Goal: Task Accomplishment & Management: Use online tool/utility

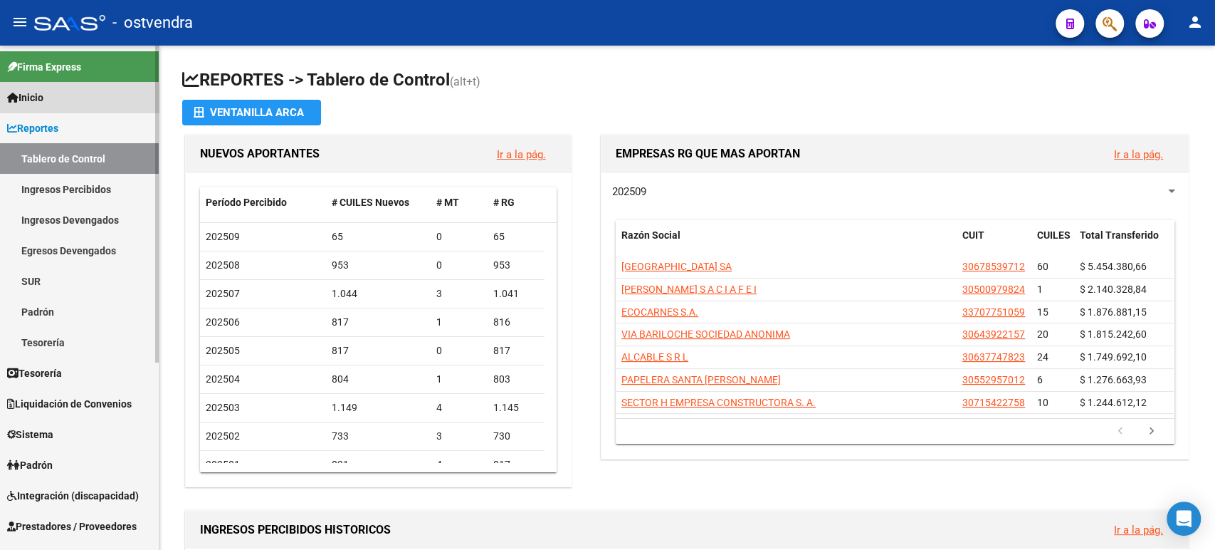
click at [51, 102] on link "Inicio" at bounding box center [79, 97] width 159 height 31
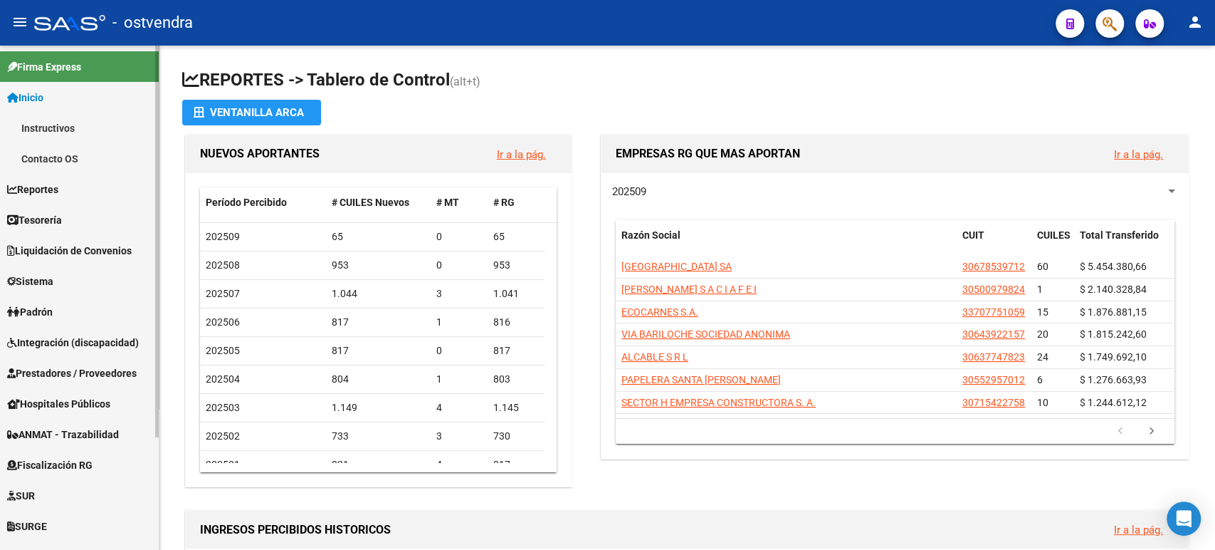
click at [73, 221] on link "Tesorería" at bounding box center [79, 219] width 159 height 31
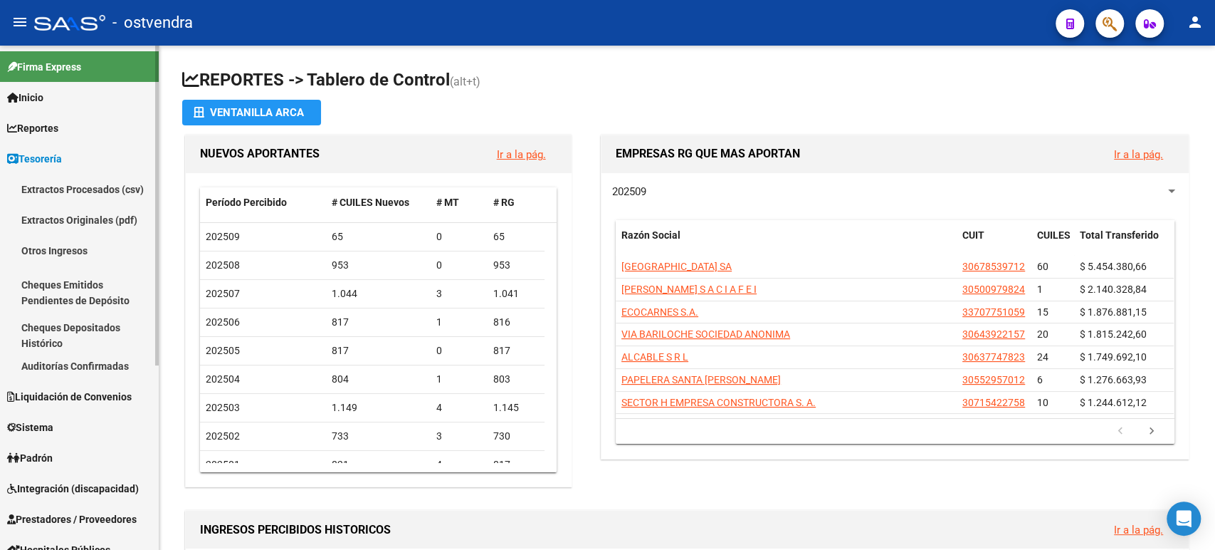
click at [66, 377] on link "Auditorías Confirmadas" at bounding box center [79, 365] width 159 height 31
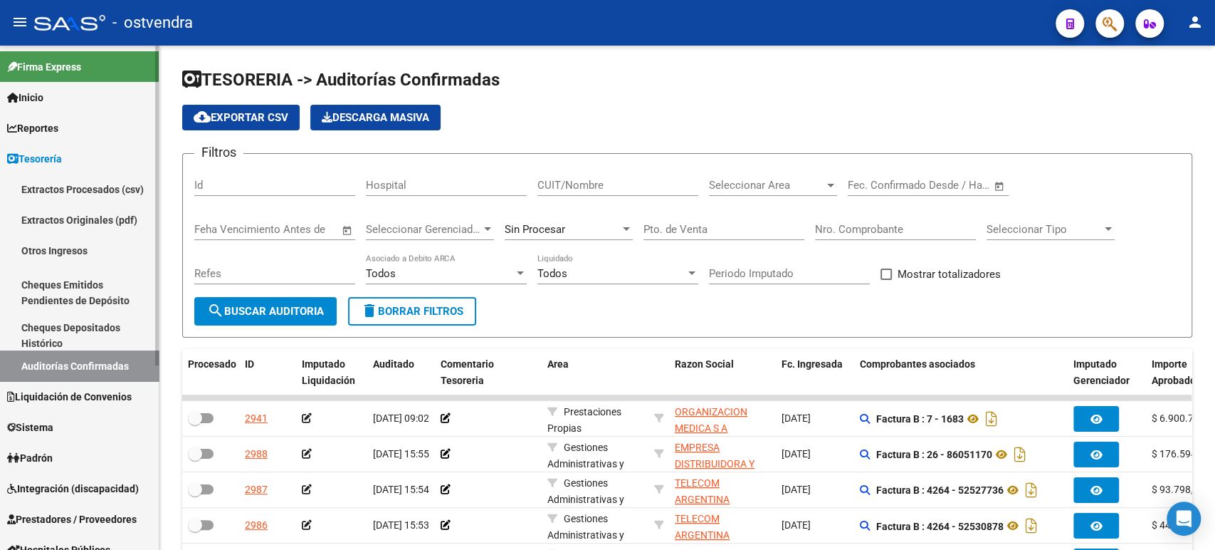
click at [74, 123] on link "Reportes" at bounding box center [79, 128] width 159 height 31
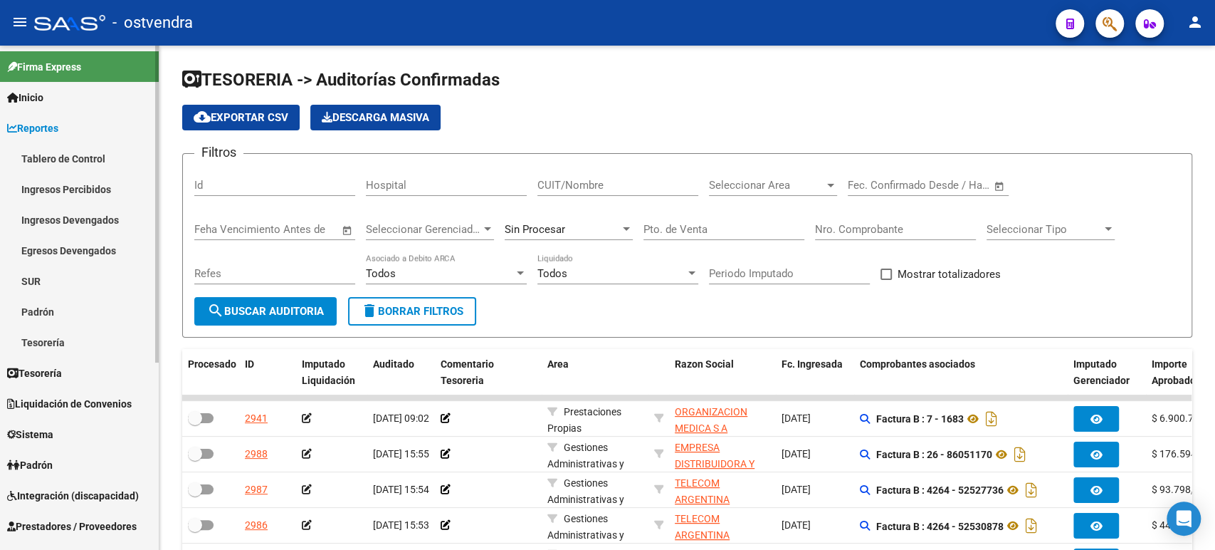
click at [39, 102] on span "Inicio" at bounding box center [25, 98] width 36 height 16
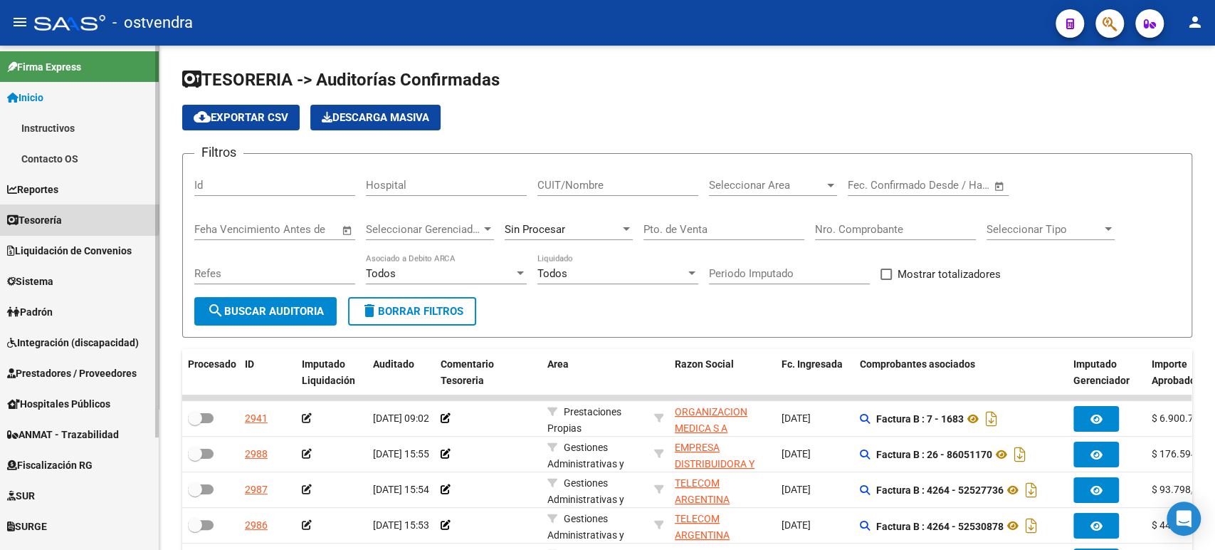
click at [70, 215] on link "Tesorería" at bounding box center [79, 219] width 159 height 31
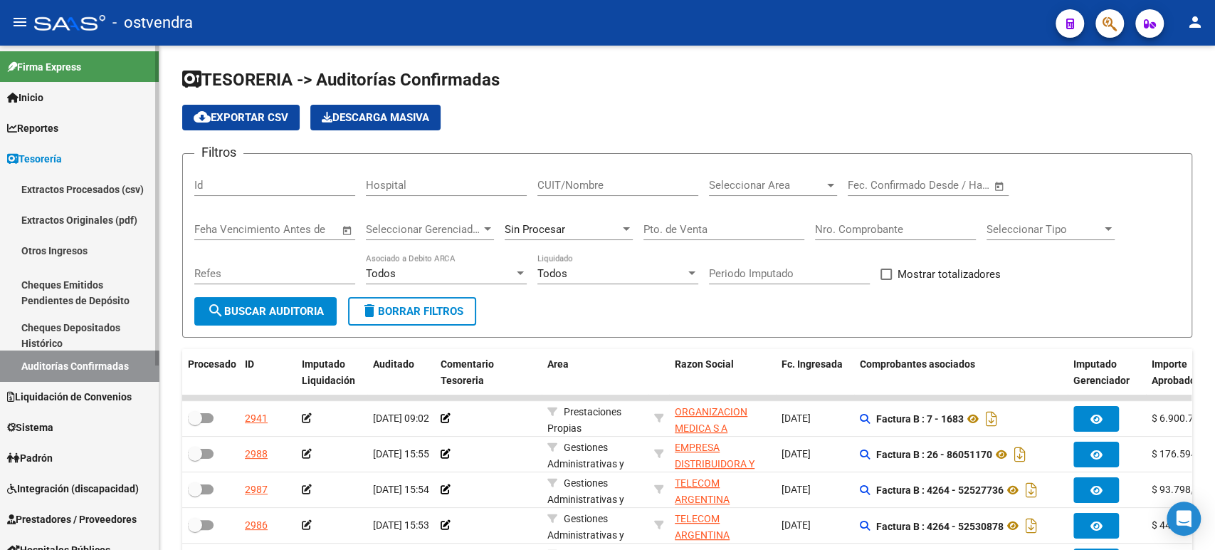
click at [63, 371] on link "Auditorías Confirmadas" at bounding box center [79, 365] width 159 height 31
click at [63, 362] on link "Auditorías Confirmadas" at bounding box center [79, 365] width 159 height 31
click at [67, 387] on link "Liquidación de Convenios" at bounding box center [79, 396] width 159 height 31
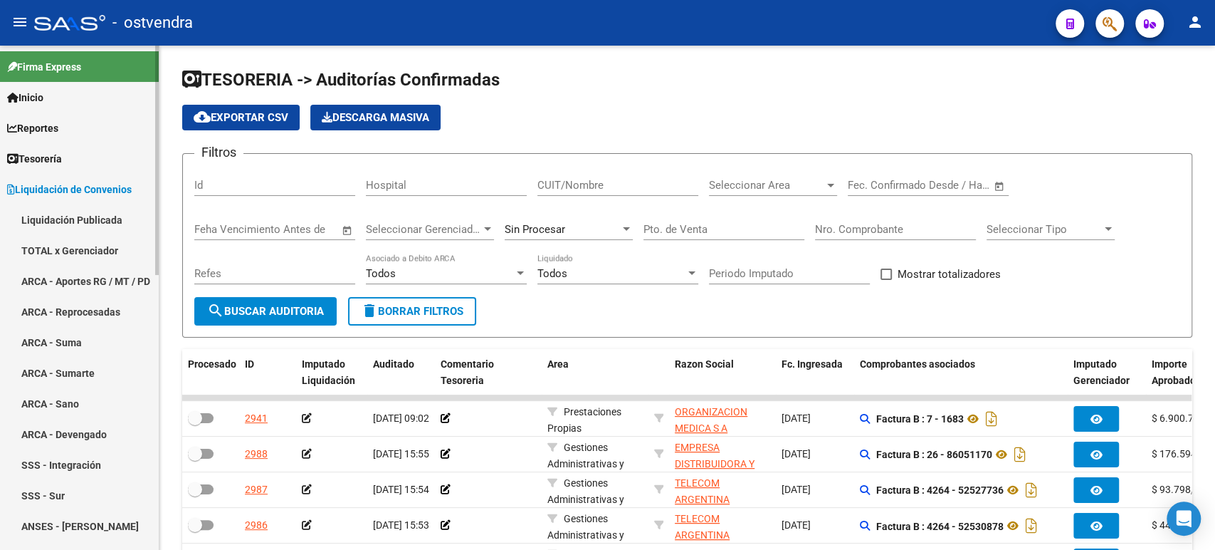
click at [80, 252] on link "TOTAL x Gerenciador" at bounding box center [79, 250] width 159 height 31
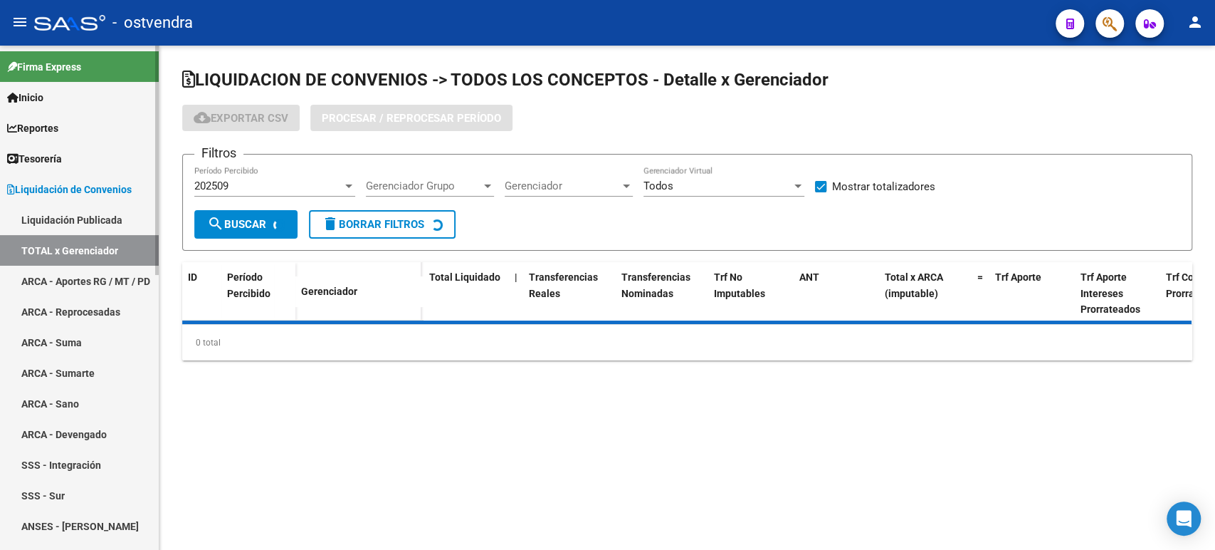
checkbox input "true"
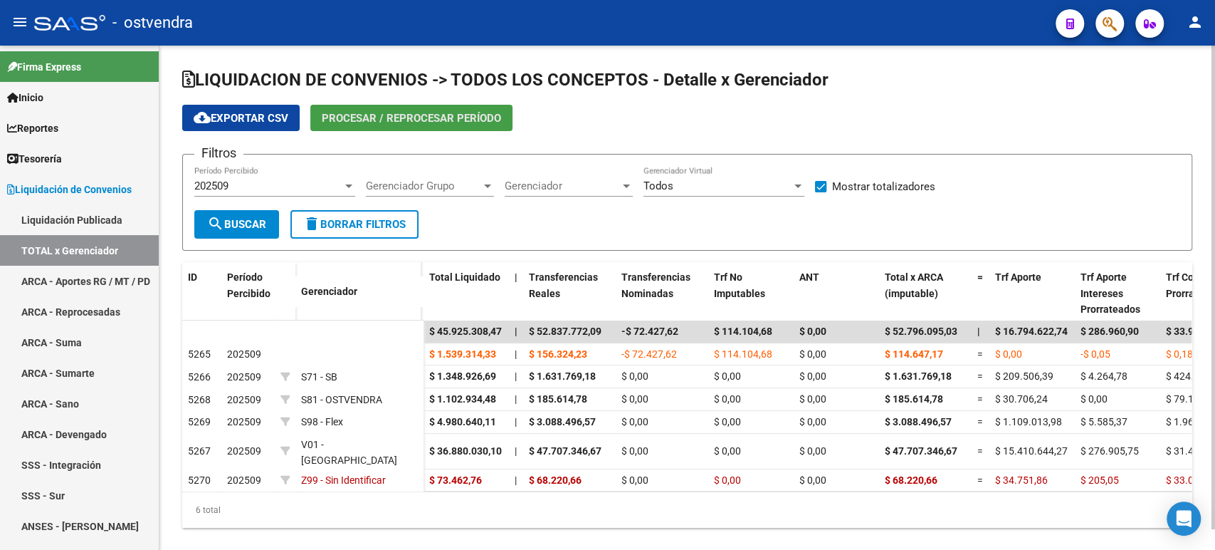
click at [399, 110] on button "Procesar / Reprocesar período" at bounding box center [411, 118] width 202 height 26
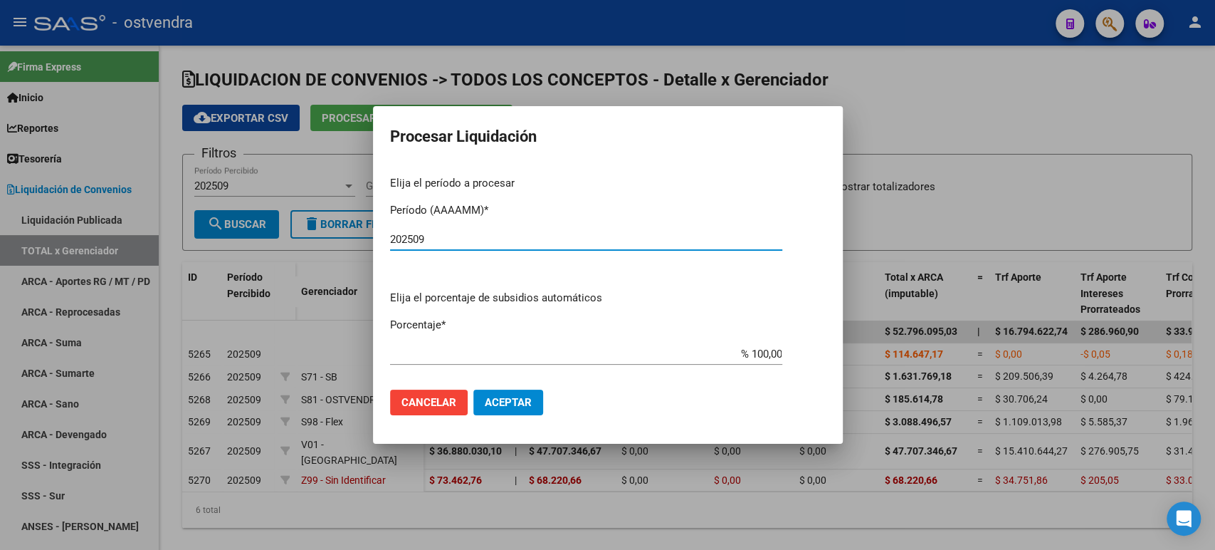
type input "202509"
click at [524, 397] on button "Aceptar" at bounding box center [508, 402] width 70 height 26
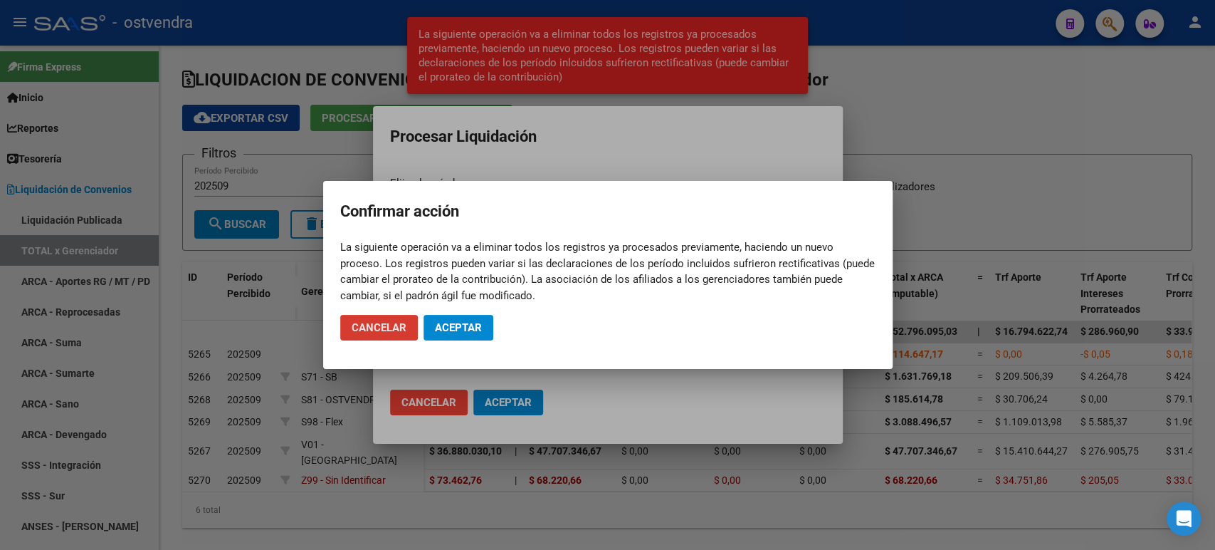
click at [488, 328] on button "Aceptar" at bounding box center [459, 328] width 70 height 26
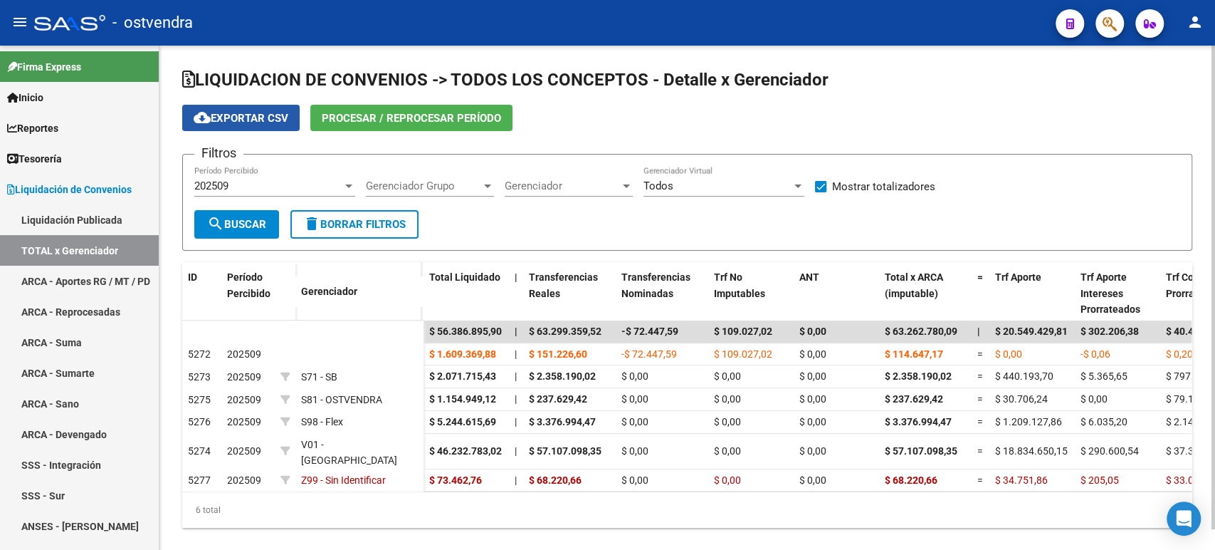
click at [258, 124] on button "cloud_download Exportar CSV" at bounding box center [240, 118] width 117 height 26
click at [942, 4] on mat-toolbar "menu - ostvendra person" at bounding box center [607, 23] width 1215 height 46
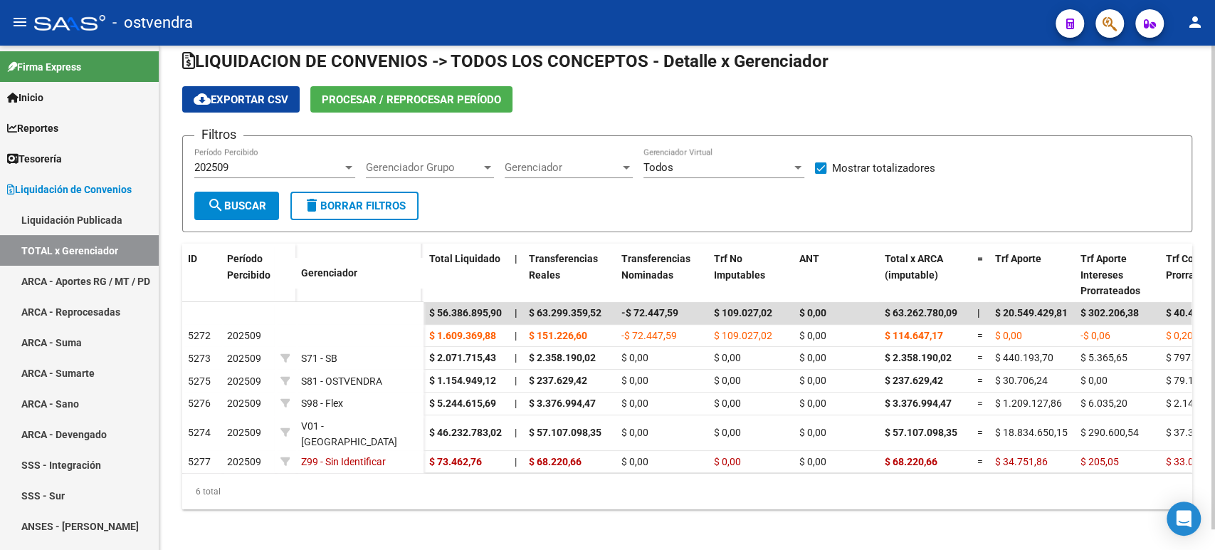
scroll to position [21, 0]
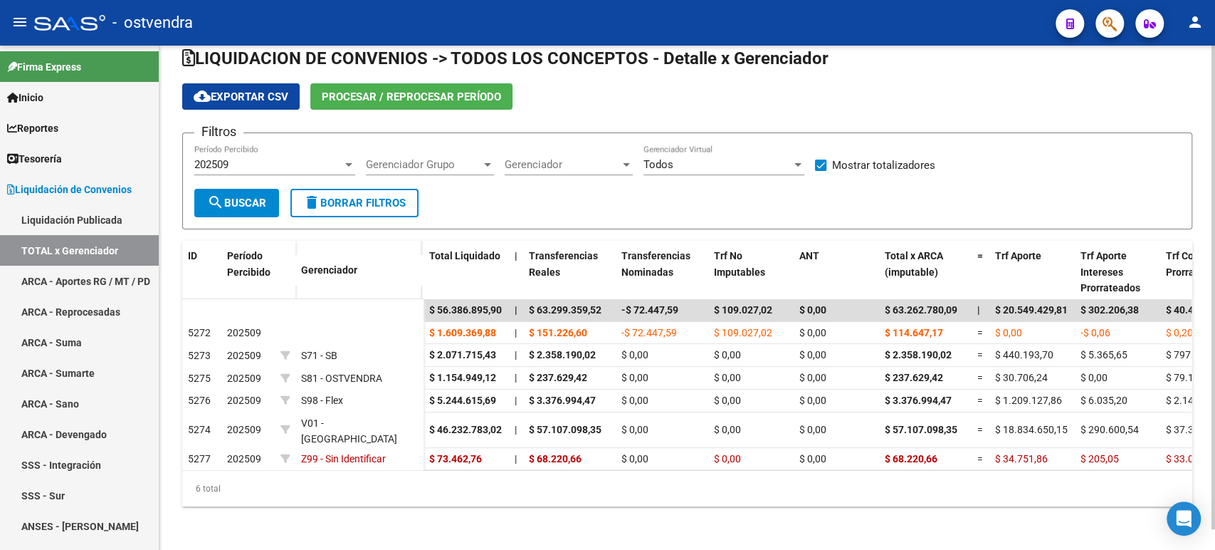
click at [1214, 180] on div at bounding box center [1214, 305] width 4 height 483
click at [256, 107] on button "cloud_download Exportar CSV" at bounding box center [240, 96] width 117 height 26
drag, startPoint x: 752, startPoint y: 175, endPoint x: 804, endPoint y: 168, distance: 52.5
